Goal: Task Accomplishment & Management: Use online tool/utility

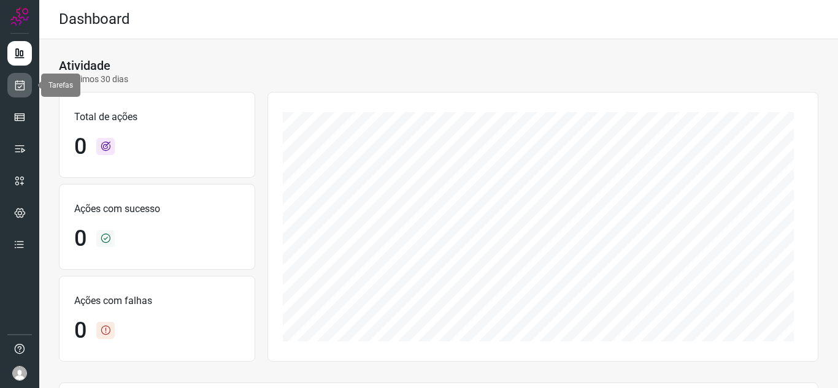
click at [18, 86] on icon at bounding box center [19, 85] width 13 height 12
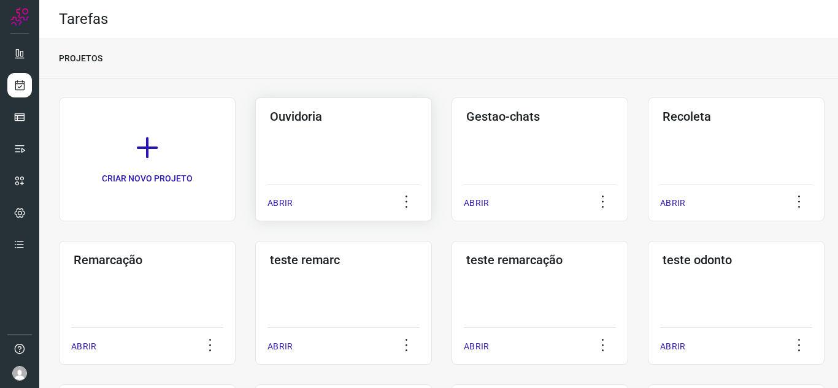
drag, startPoint x: 279, startPoint y: 205, endPoint x: 288, endPoint y: 196, distance: 13.0
click at [279, 205] on p "ABRIR" at bounding box center [279, 203] width 25 height 13
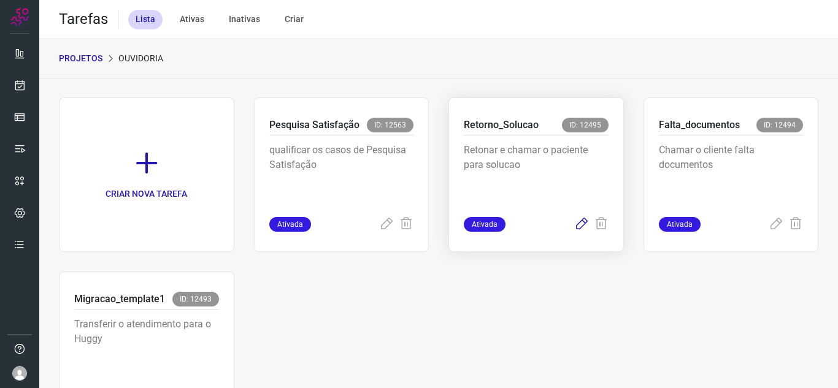
click at [577, 220] on icon at bounding box center [581, 224] width 15 height 15
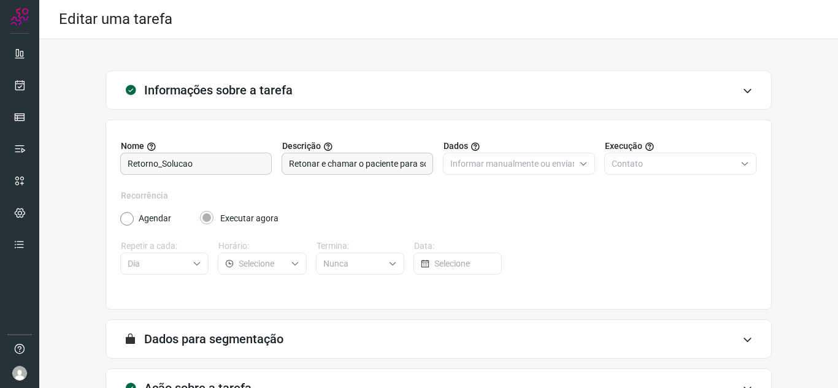
scroll to position [91, 0]
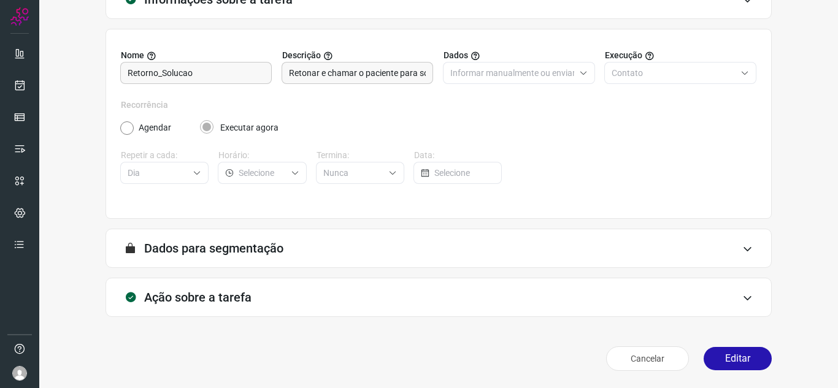
drag, startPoint x: 710, startPoint y: 367, endPoint x: 715, endPoint y: 345, distance: 23.4
click at [710, 368] on button "Editar" at bounding box center [737, 358] width 68 height 23
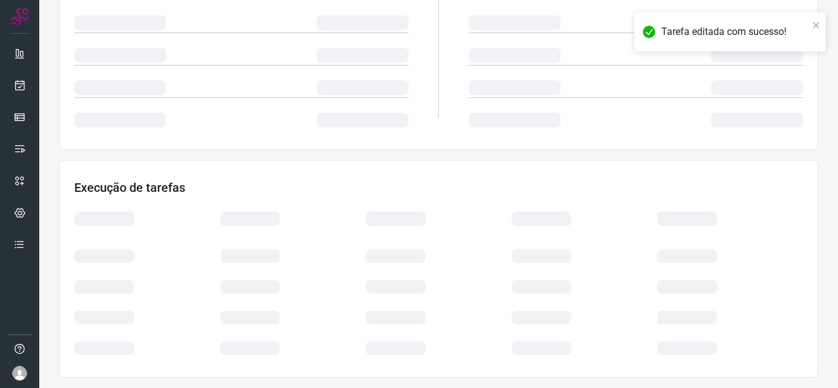
scroll to position [267, 0]
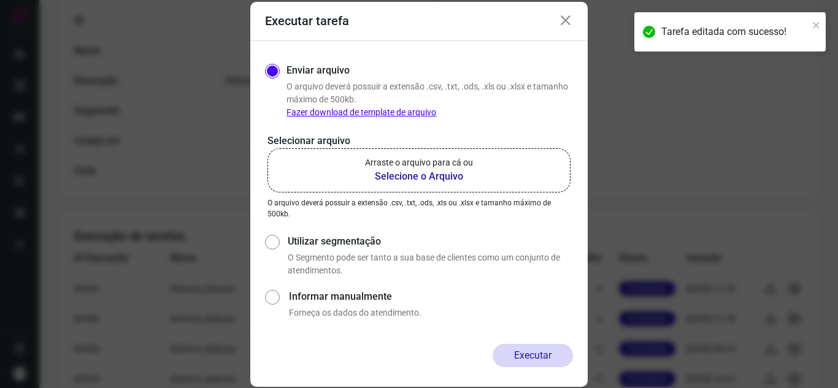
click at [424, 176] on b "Selecione o Arquivo" at bounding box center [419, 176] width 108 height 15
click at [0, 0] on input "Arraste o arquivo para cá ou Selecione o Arquivo" at bounding box center [0, 0] width 0 height 0
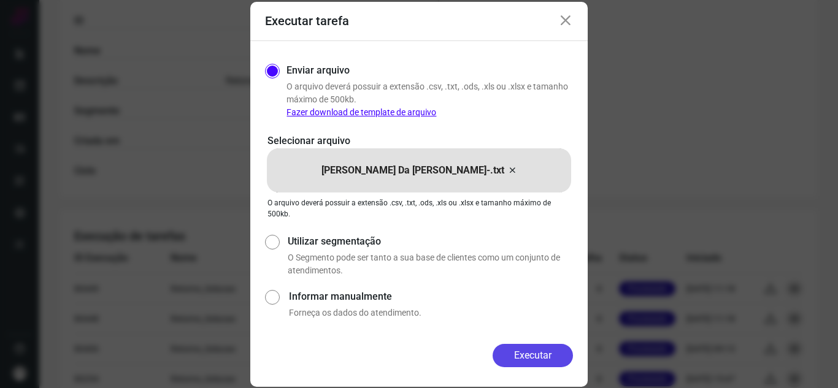
click at [549, 353] on button "Executar" at bounding box center [532, 355] width 80 height 23
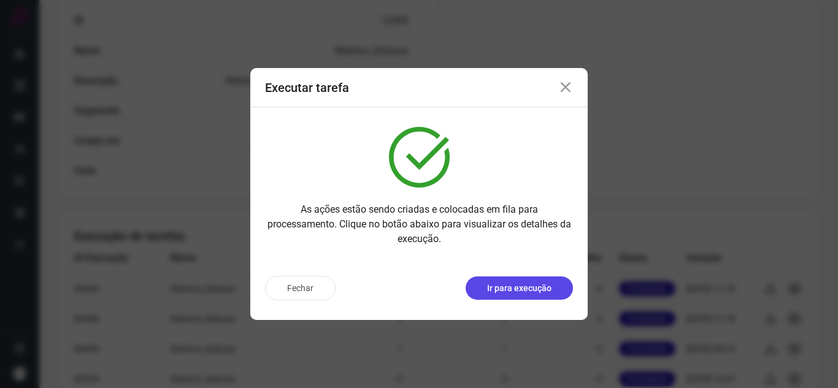
click at [524, 291] on p "Ir para execução" at bounding box center [519, 288] width 64 height 13
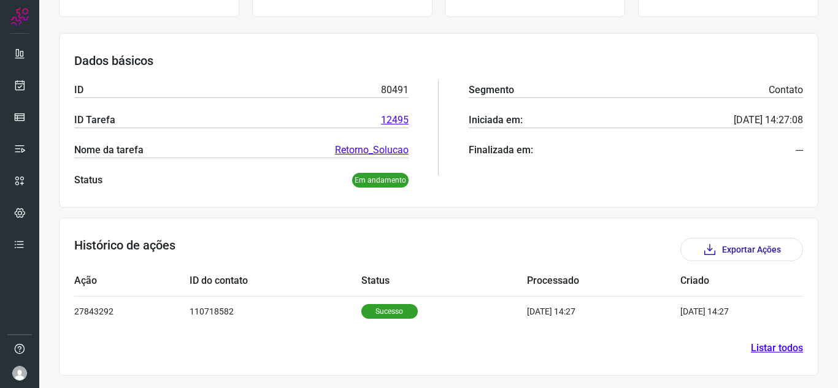
scroll to position [148, 0]
